Goal: Navigation & Orientation: Find specific page/section

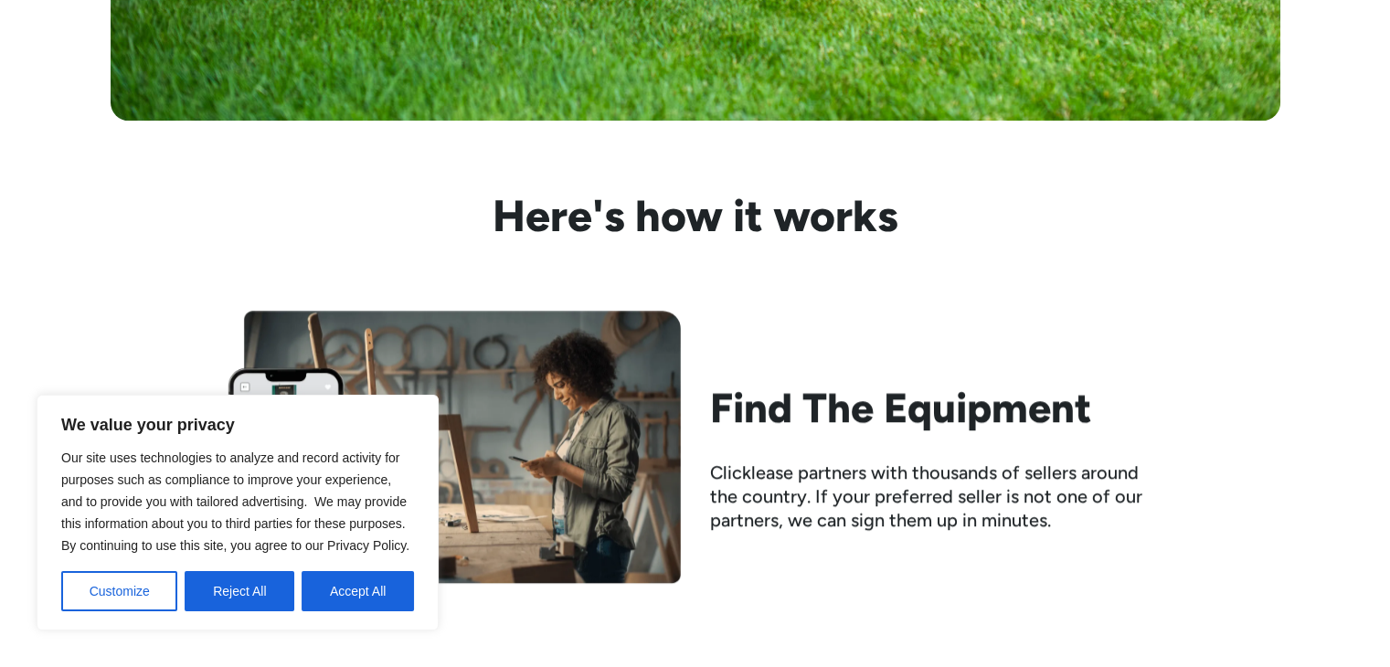
scroll to position [2102, 0]
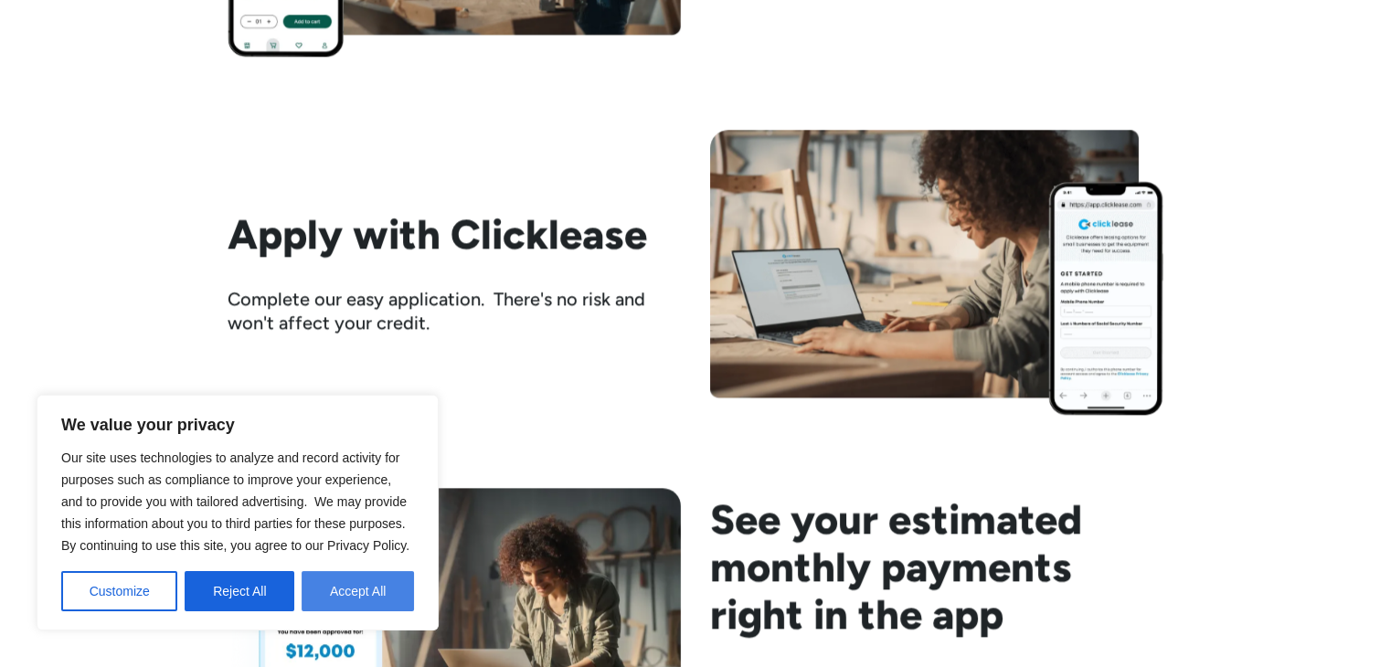
click at [377, 589] on button "Accept All" at bounding box center [358, 591] width 112 height 40
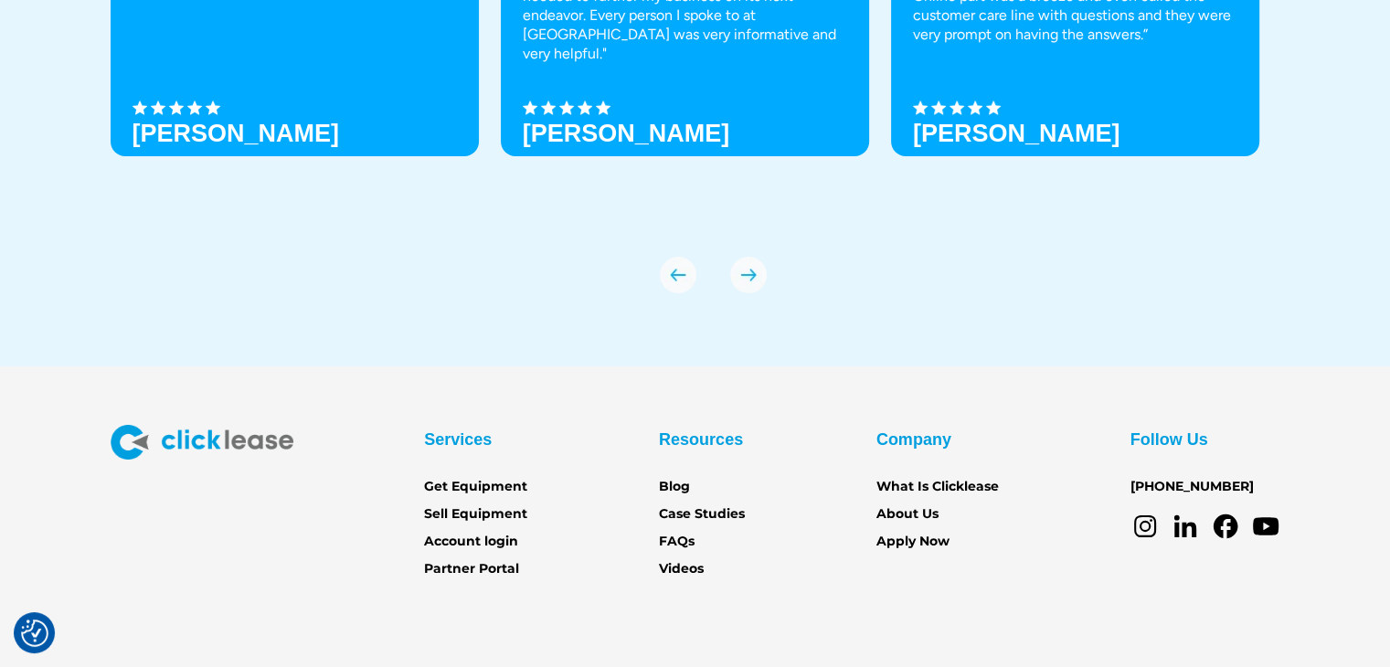
scroll to position [6396, 0]
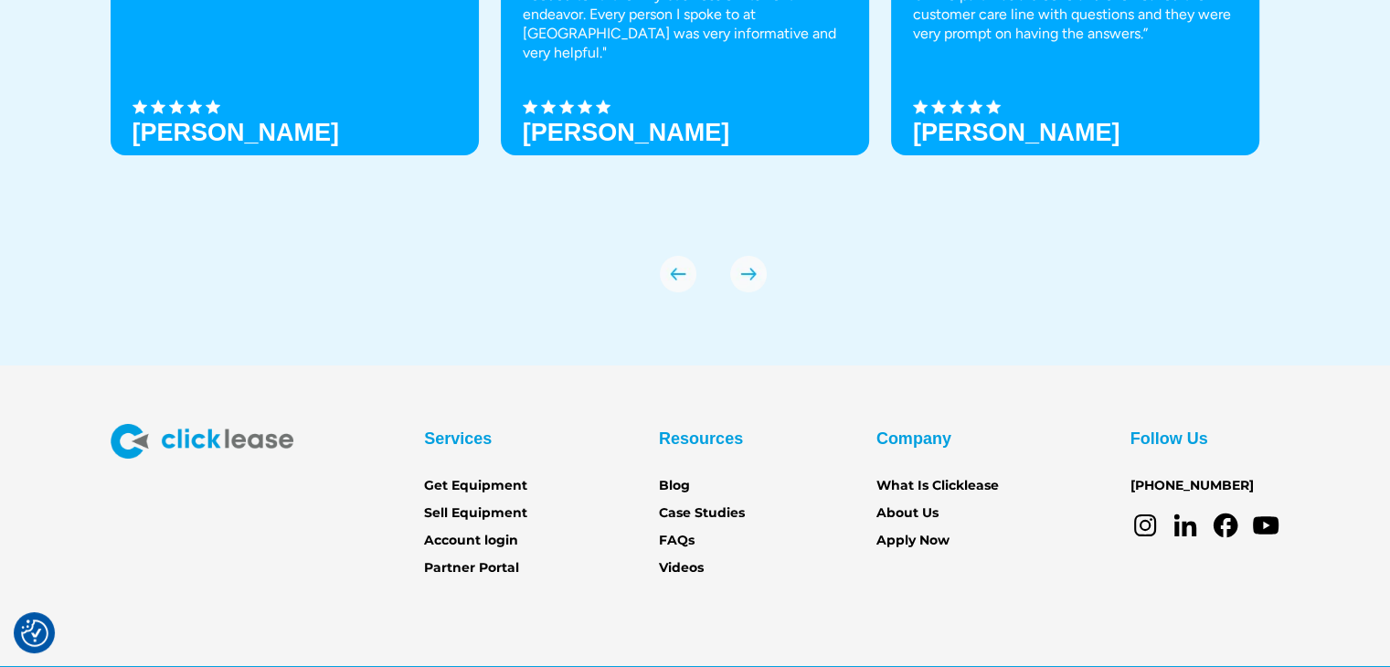
click at [746, 276] on img "next slide" at bounding box center [748, 274] width 37 height 37
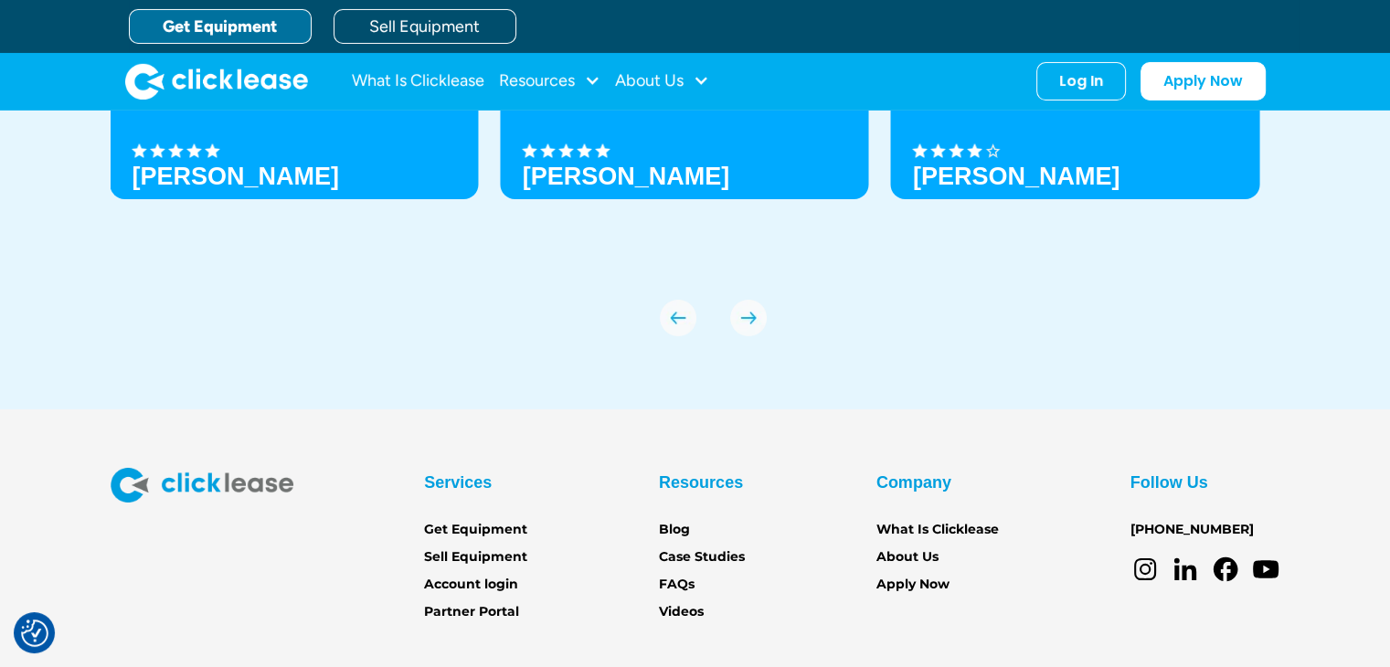
scroll to position [6452, 0]
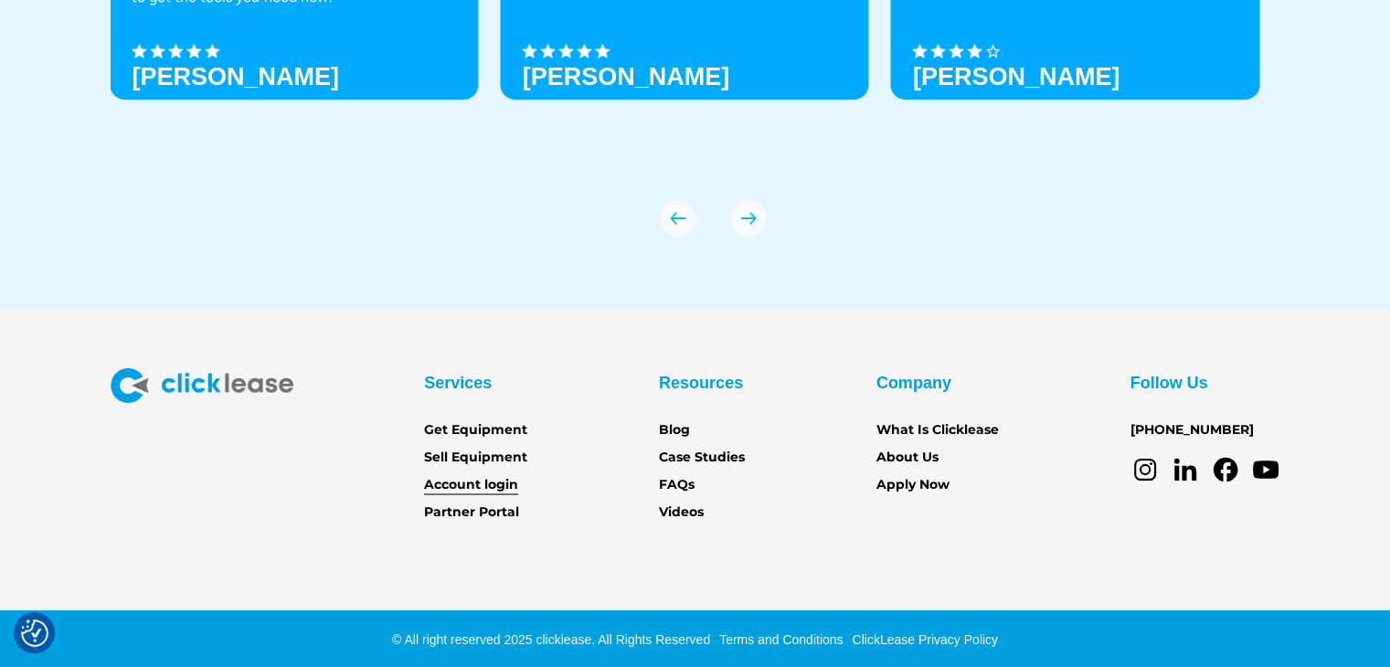
click at [469, 481] on link "Account login" at bounding box center [471, 485] width 94 height 20
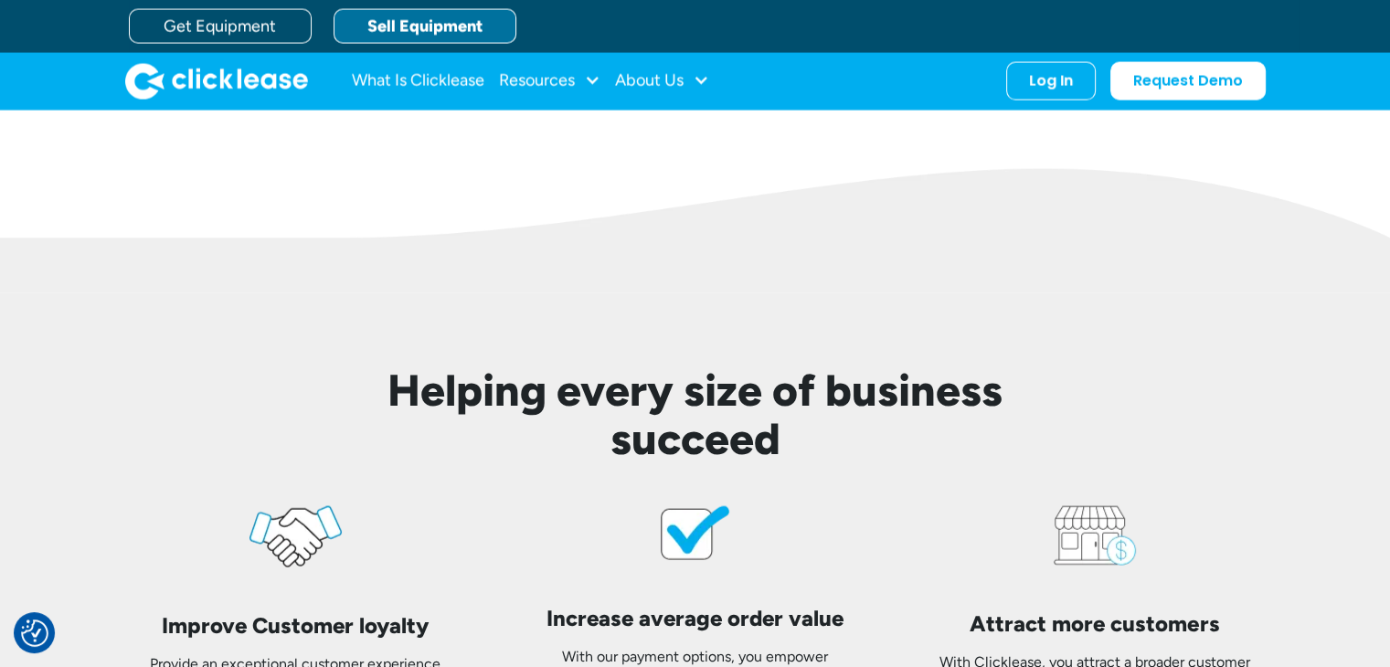
scroll to position [3838, 0]
